Goal: Entertainment & Leisure: Consume media (video, audio)

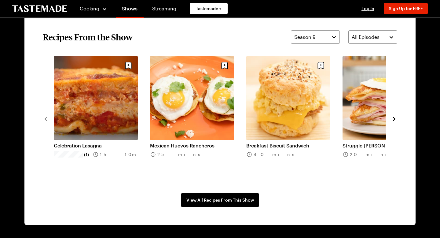
scroll to position [468, 0]
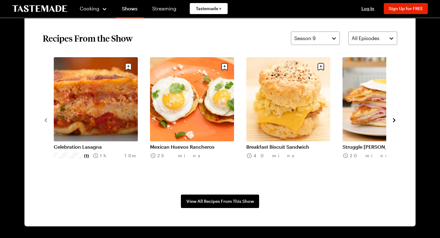
click at [393, 120] on icon "navigate to next item" at bounding box center [395, 120] width 6 height 6
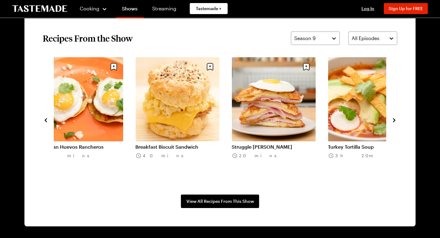
click at [393, 120] on icon "navigate to next item" at bounding box center [395, 120] width 6 height 6
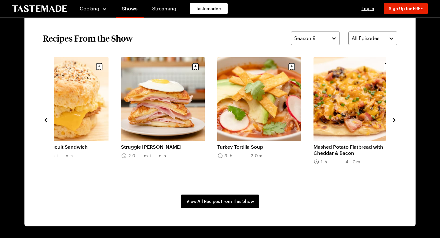
click at [393, 120] on icon "navigate to next item" at bounding box center [395, 120] width 6 height 6
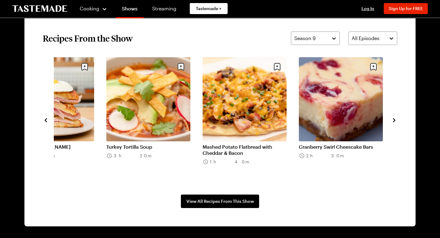
click at [393, 120] on icon "navigate to next item" at bounding box center [395, 120] width 6 height 6
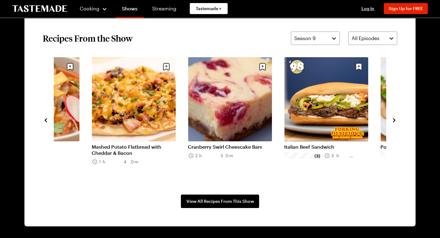
click at [393, 121] on icon "navigate to next item" at bounding box center [395, 120] width 6 height 6
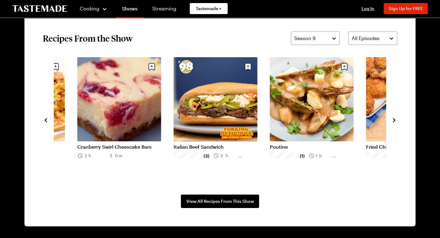
click at [393, 121] on icon "navigate to next item" at bounding box center [395, 120] width 6 height 6
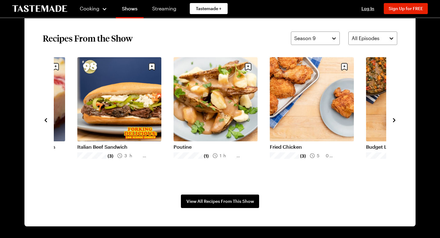
click at [393, 121] on icon "navigate to next item" at bounding box center [395, 120] width 6 height 6
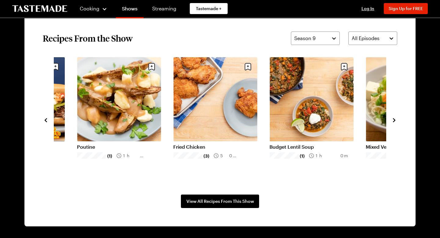
click at [393, 121] on icon "navigate to next item" at bounding box center [395, 120] width 6 height 6
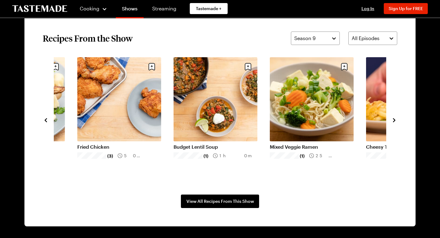
click at [393, 121] on icon "navigate to next item" at bounding box center [395, 120] width 6 height 6
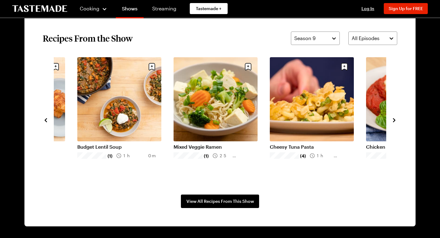
click at [393, 122] on icon "navigate to next item" at bounding box center [394, 120] width 2 height 4
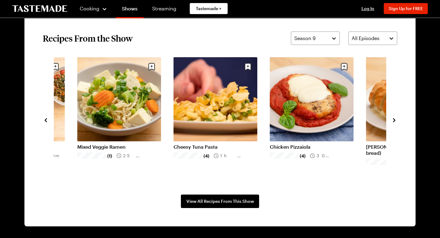
click at [393, 122] on icon "navigate to next item" at bounding box center [394, 120] width 2 height 4
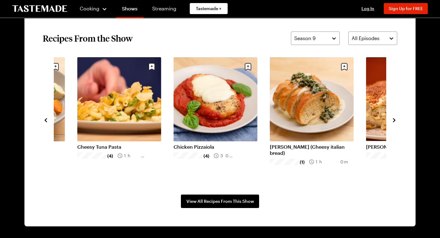
click at [393, 122] on icon "navigate to next item" at bounding box center [394, 120] width 2 height 4
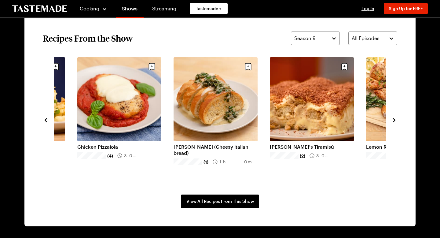
click at [393, 122] on icon "navigate to next item" at bounding box center [395, 120] width 6 height 6
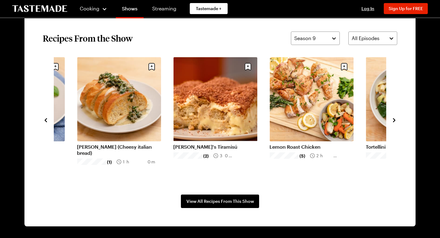
click at [393, 122] on icon "navigate to next item" at bounding box center [395, 120] width 6 height 6
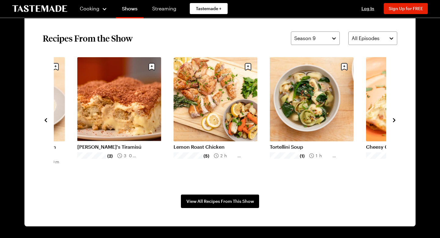
click at [393, 122] on icon "navigate to next item" at bounding box center [395, 120] width 6 height 6
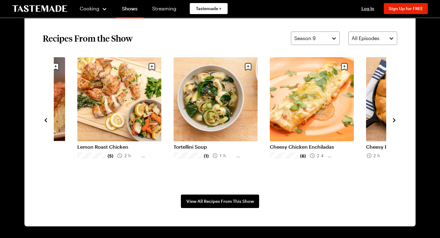
click at [393, 123] on icon "navigate to next item" at bounding box center [395, 120] width 6 height 6
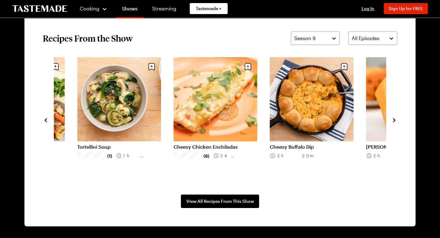
click at [393, 123] on icon "navigate to next item" at bounding box center [395, 120] width 6 height 6
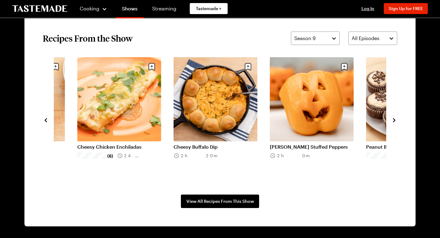
click at [393, 123] on icon "navigate to next item" at bounding box center [395, 120] width 6 height 6
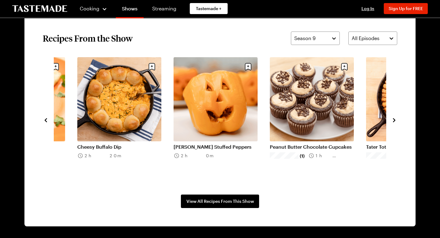
click at [393, 123] on icon "navigate to next item" at bounding box center [395, 120] width 6 height 6
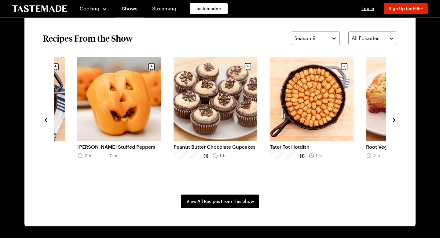
click at [291, 145] on link "Tater Tot Hotdish" at bounding box center [312, 147] width 84 height 6
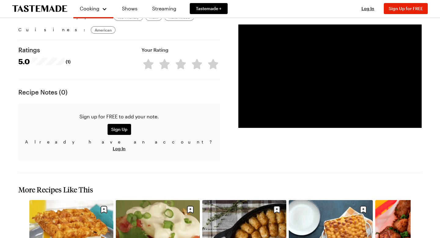
scroll to position [579, 0]
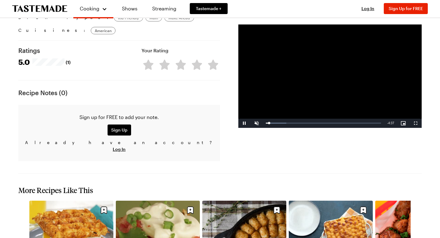
click at [327, 100] on video "Video Player" at bounding box center [331, 75] width 184 height 103
click at [316, 11] on div "Cooking Shows Streaming Tastemade + Log In Sign Up Log In Sign Up for FREE" at bounding box center [220, 8] width 440 height 17
click at [256, 123] on span "Video Player" at bounding box center [257, 123] width 12 height 0
click at [244, 123] on span "Video Player" at bounding box center [245, 123] width 12 height 0
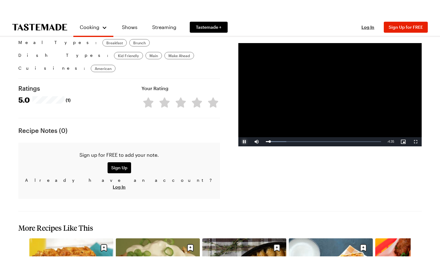
scroll to position [556, 0]
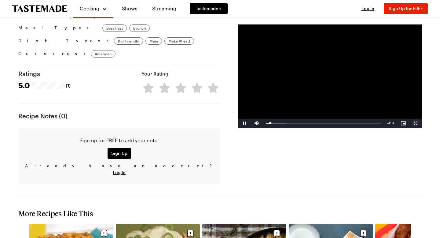
click at [416, 123] on span "Video Player" at bounding box center [416, 123] width 12 height 0
